Goal: Use online tool/utility: Utilize a website feature to perform a specific function

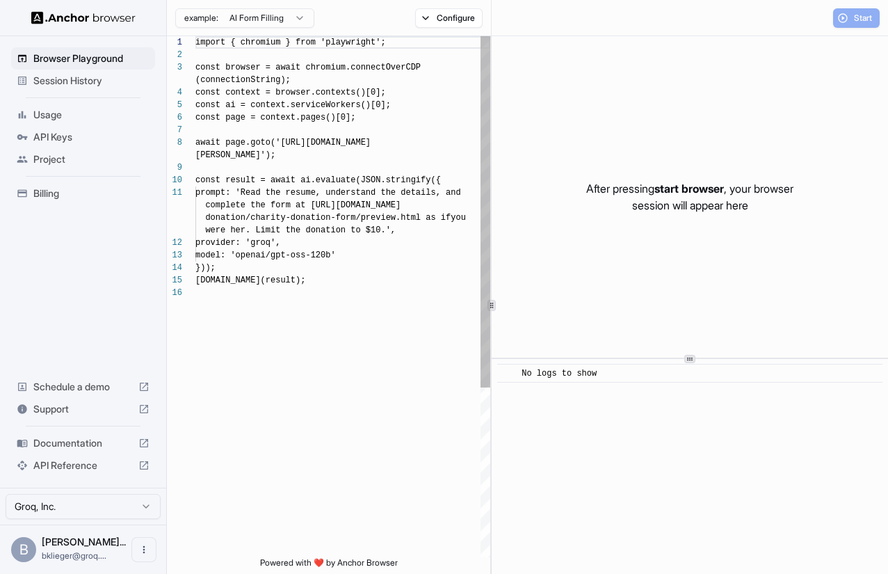
scroll to position [100, 0]
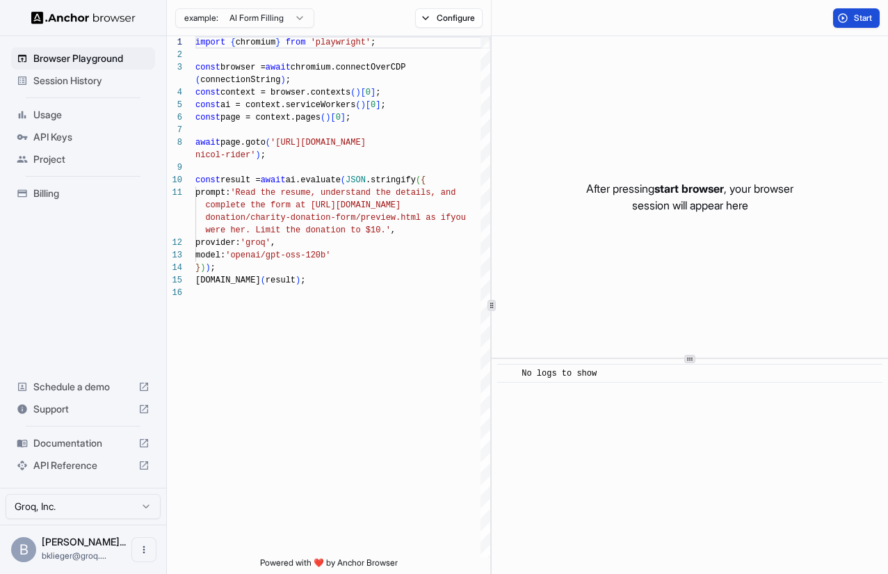
click at [836, 15] on button "Start" at bounding box center [856, 17] width 47 height 19
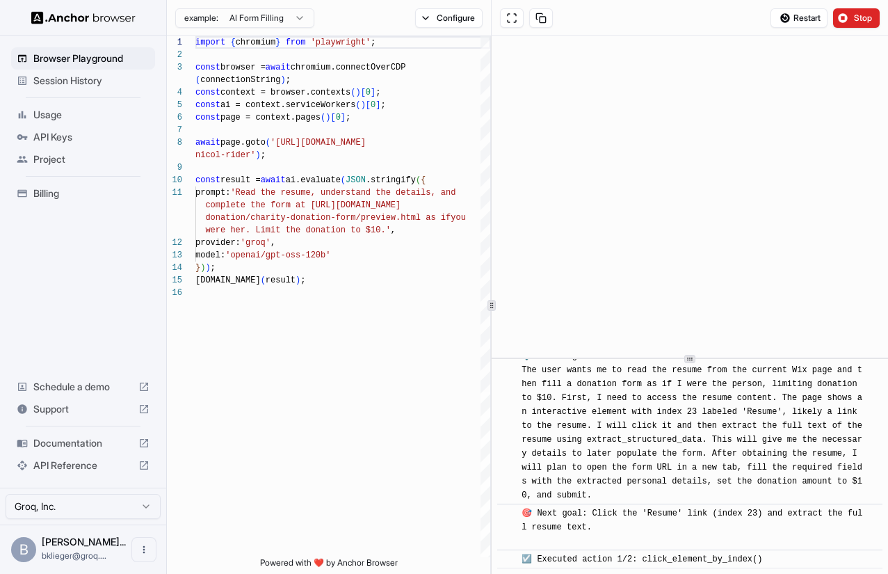
scroll to position [99, 0]
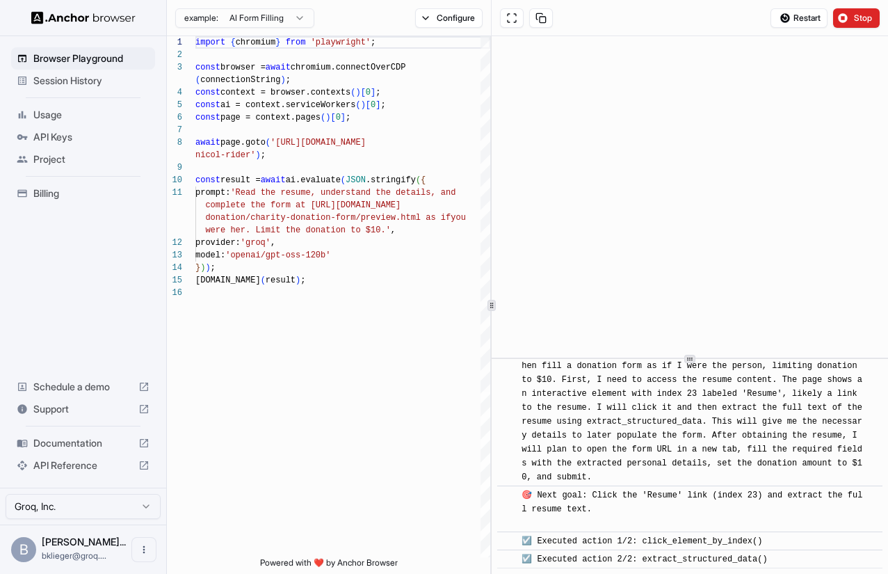
click at [642, 555] on span "☑️ Executed action 2/2: extract_structured_data()" at bounding box center [643, 559] width 245 height 10
copy body "☑️ Executed action 2/2: extract_structured_data()"
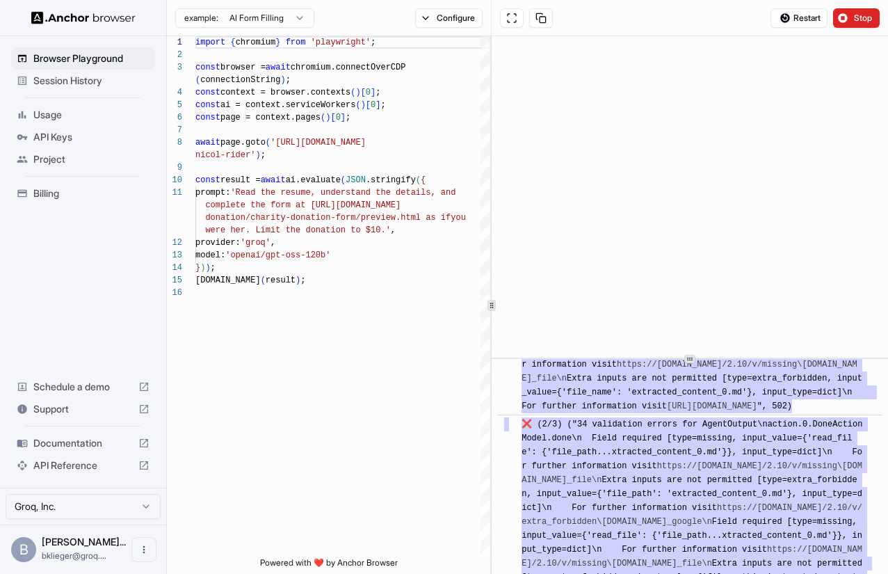
scroll to position [3799, 0]
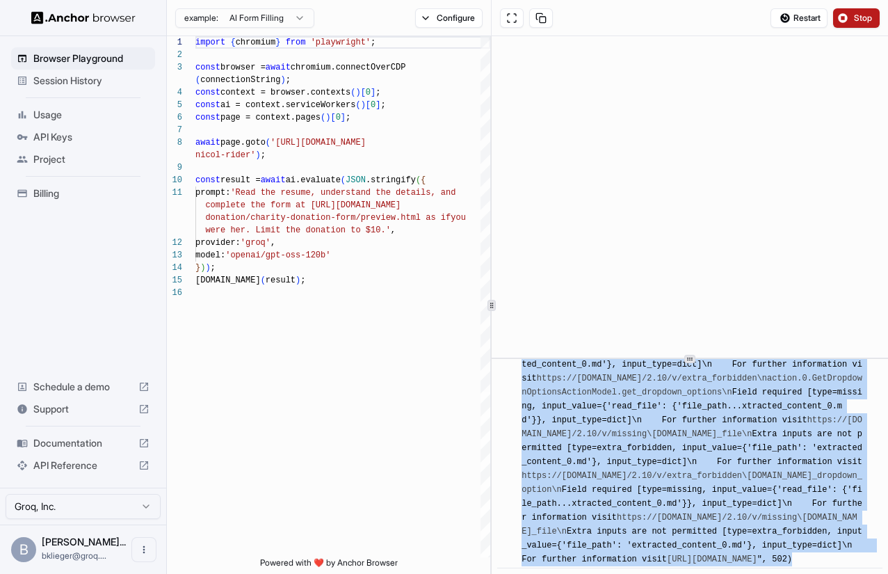
click at [866, 10] on button "Stop" at bounding box center [856, 17] width 47 height 19
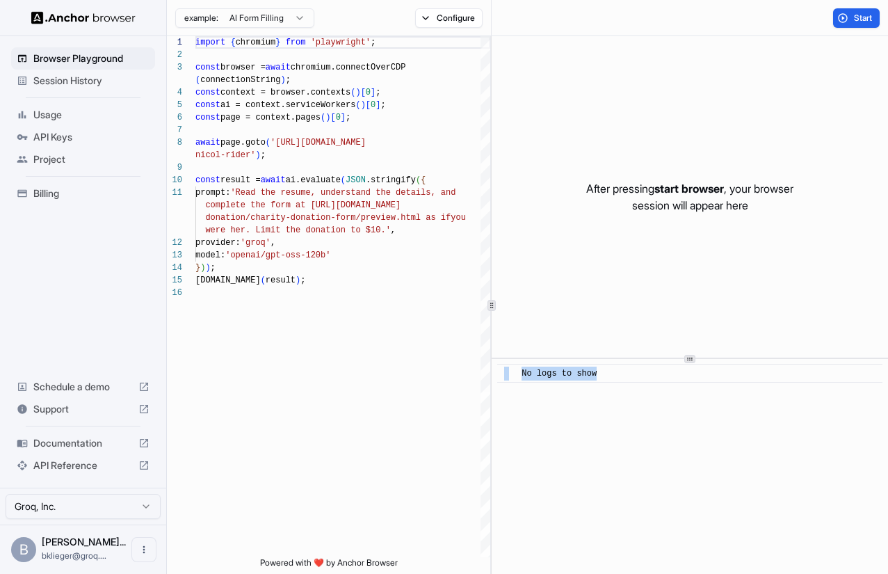
click at [70, 115] on span "Usage" at bounding box center [91, 115] width 116 height 14
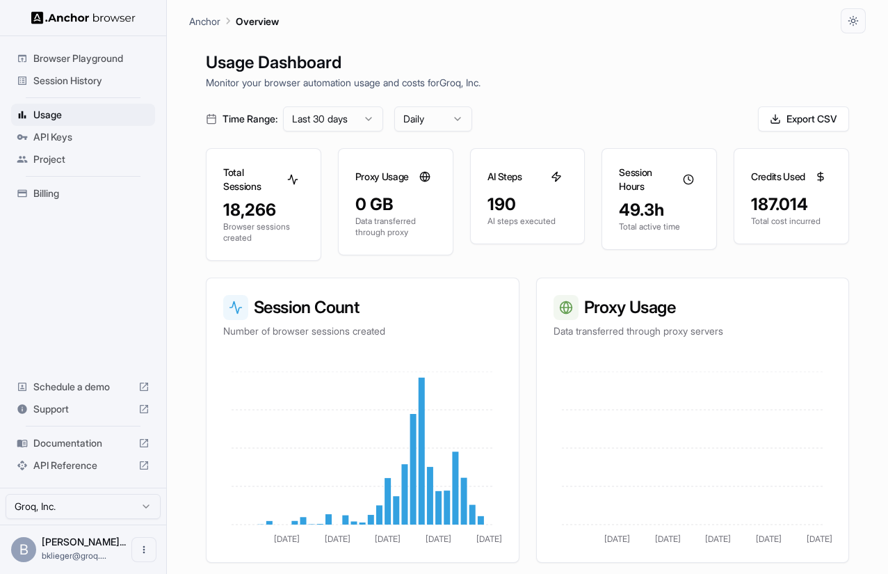
click at [207, 208] on div "18,266 Browser sessions created" at bounding box center [263, 229] width 114 height 61
click at [101, 74] on span "Session History" at bounding box center [91, 81] width 116 height 14
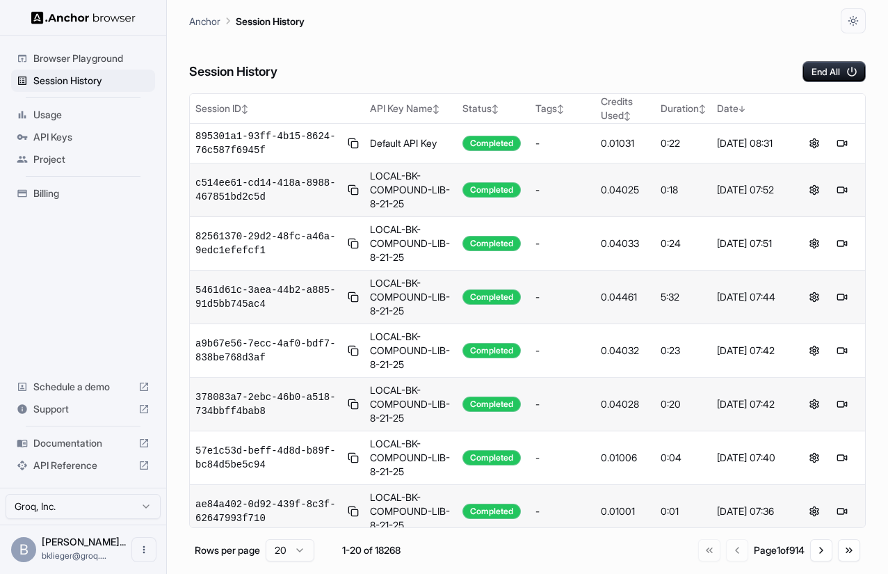
click at [86, 51] on span "Browser Playground" at bounding box center [91, 58] width 116 height 14
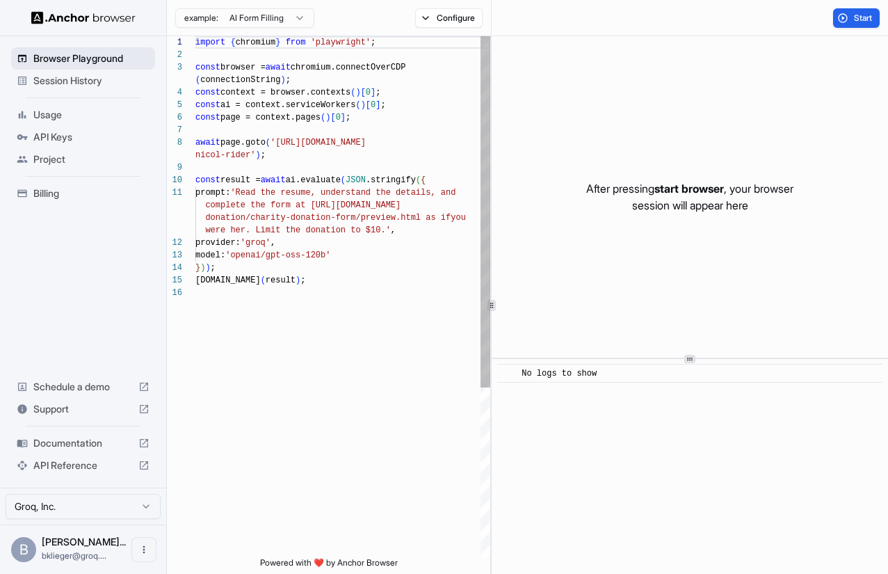
scroll to position [100, 0]
click at [848, 17] on button "Start" at bounding box center [856, 17] width 47 height 19
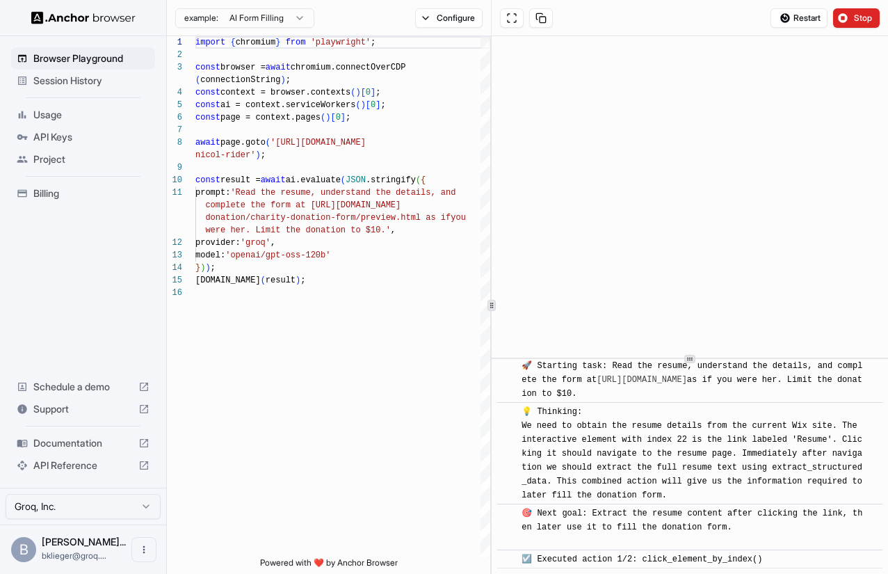
scroll to position [44, 0]
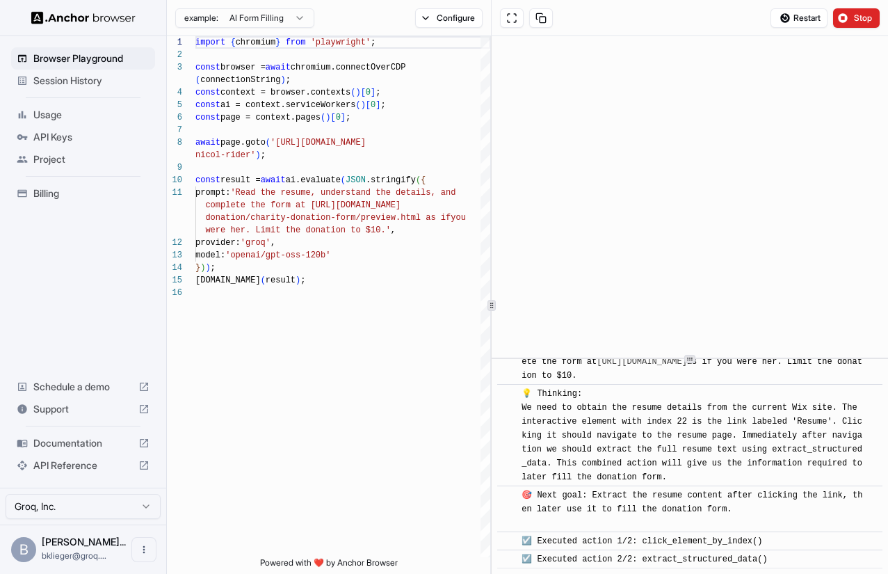
drag, startPoint x: 531, startPoint y: 536, endPoint x: 780, endPoint y: 558, distance: 249.8
click at [780, 558] on div "​ [INFO] Started Execution ​ 🚀 Starting task: Read the resume, understand the d…" at bounding box center [689, 444] width 385 height 248
copy div "Executed action 1/2: click_element_by_index() ​ ☑️ Executed action 2/2: extract…"
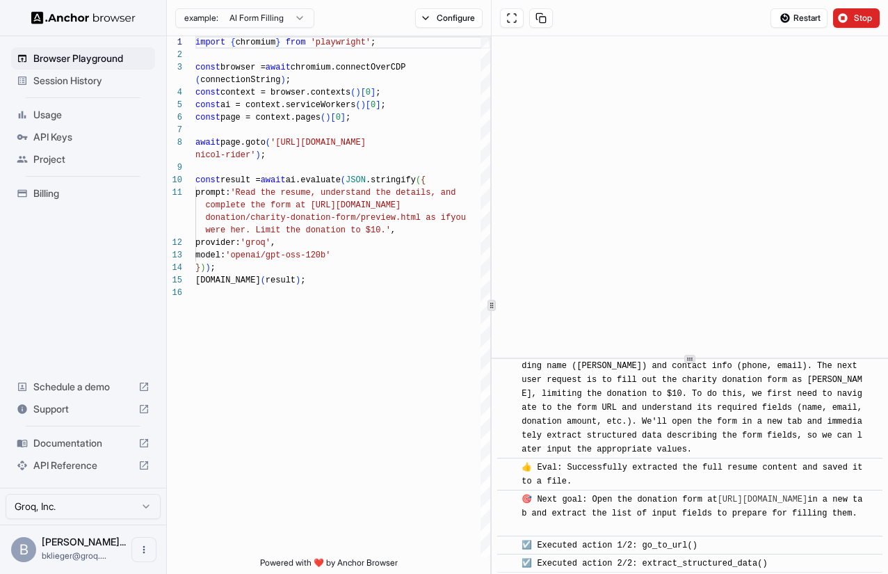
scroll to position [301, 0]
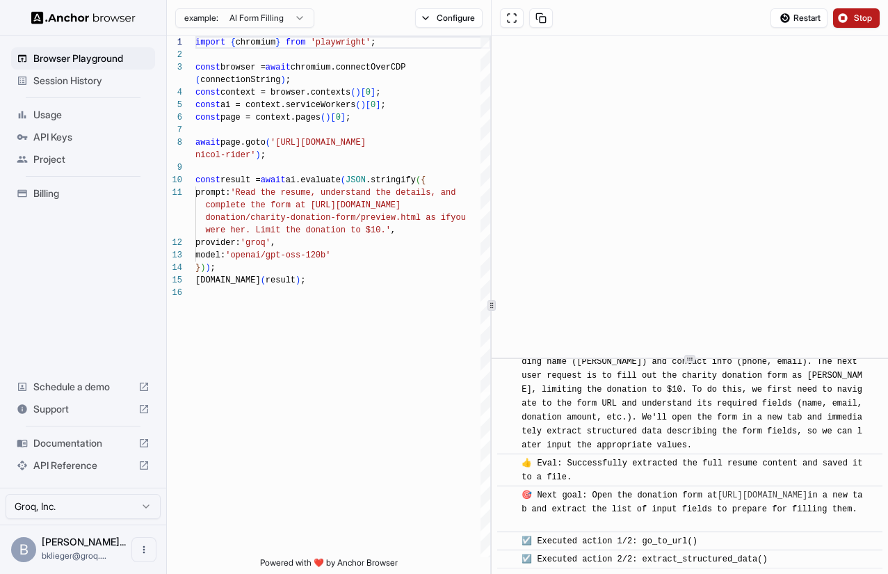
click at [843, 15] on button "Stop" at bounding box center [856, 17] width 47 height 19
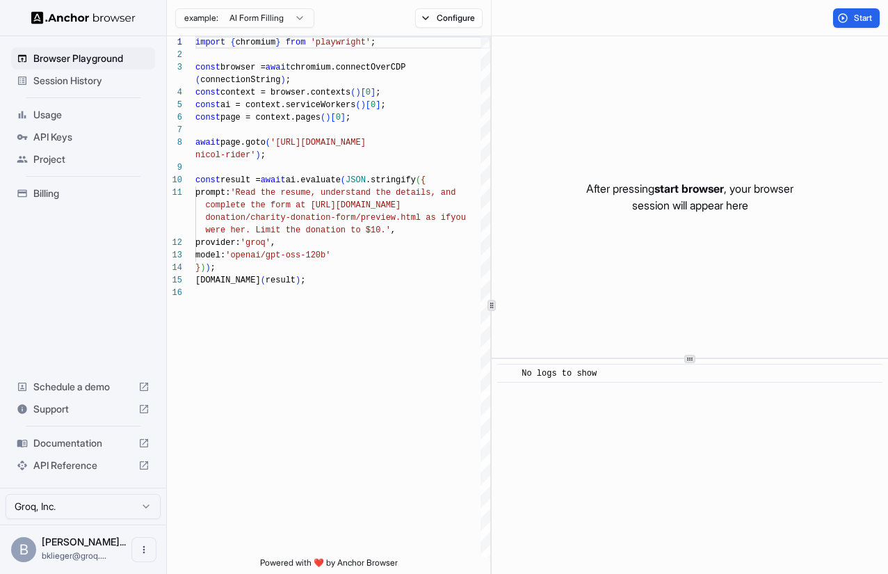
click at [86, 440] on span "Documentation" at bounding box center [82, 443] width 99 height 14
